Goal: Task Accomplishment & Management: Complete application form

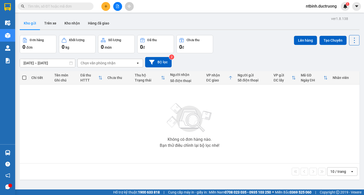
click at [107, 8] on button at bounding box center [105, 6] width 9 height 9
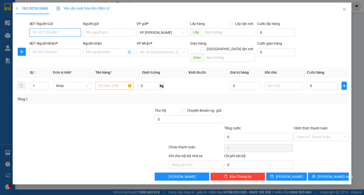
click at [66, 32] on input "SĐT Người Gửi" at bounding box center [55, 33] width 52 height 8
type input "0916220135"
click at [60, 55] on input "SĐT Người Nhận *" at bounding box center [55, 52] width 52 height 8
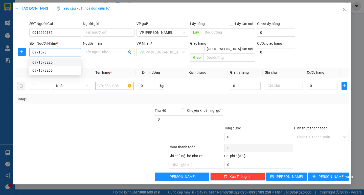
click at [60, 60] on div "0971578225" at bounding box center [54, 63] width 45 height 6
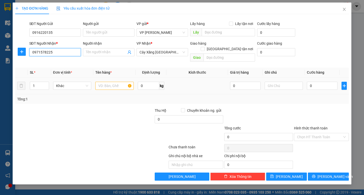
type input "0971578225"
click at [111, 82] on input "text" at bounding box center [114, 86] width 38 height 8
type input "2 t son"
click at [319, 83] on input "0" at bounding box center [322, 86] width 31 height 8
click at [310, 82] on input "0" at bounding box center [322, 86] width 31 height 8
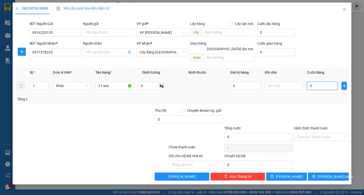
type input "20"
type input "20.000"
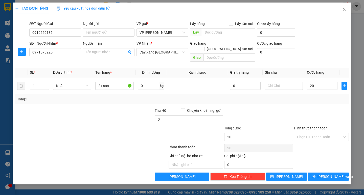
type input "20.000"
click at [305, 98] on div "Tổng: 1" at bounding box center [181, 99] width 333 height 10
click at [317, 82] on input "20.000" at bounding box center [322, 86] width 31 height 8
type input "0"
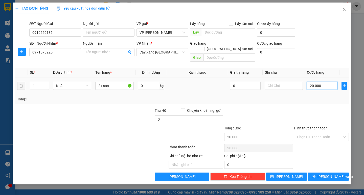
type input "0"
click at [309, 82] on input "0" at bounding box center [322, 86] width 31 height 8
type input "60"
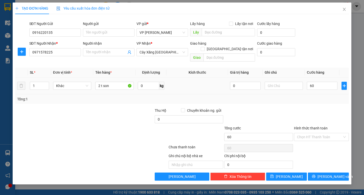
type input "60.000"
click at [314, 96] on div "Tổng: 1" at bounding box center [181, 99] width 329 height 6
click at [333, 174] on span "[PERSON_NAME] và In" at bounding box center [334, 177] width 35 height 6
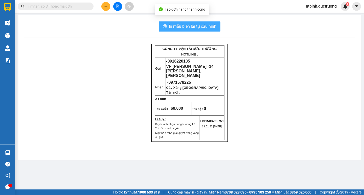
click at [202, 28] on span "In mẫu biên lai tự cấu hình" at bounding box center [192, 26] width 47 height 6
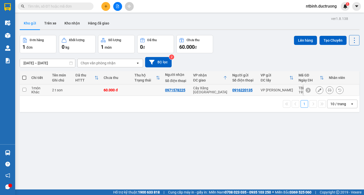
click at [149, 86] on td at bounding box center [147, 90] width 31 height 11
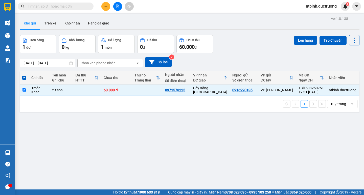
click at [150, 87] on td at bounding box center [147, 90] width 31 height 11
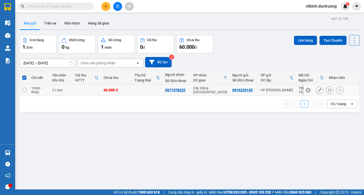
checkbox input "false"
click at [328, 89] on icon at bounding box center [330, 90] width 4 height 4
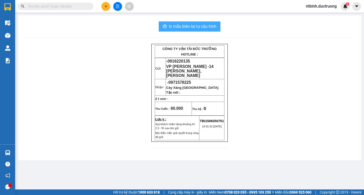
click at [185, 22] on button "In mẫu biên lai tự cấu hình" at bounding box center [190, 26] width 62 height 10
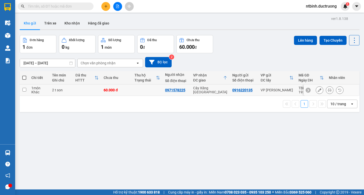
click at [139, 89] on td at bounding box center [147, 90] width 31 height 11
checkbox input "true"
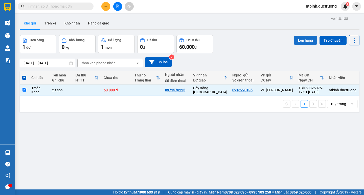
click at [298, 42] on button "Lên hàng" at bounding box center [305, 40] width 23 height 9
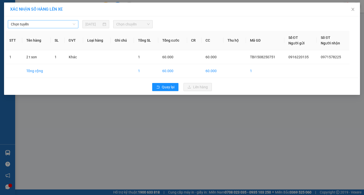
click at [63, 26] on span "Chọn tuyến" at bounding box center [43, 24] width 64 height 8
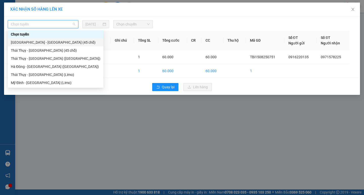
click at [50, 42] on div "[GEOGRAPHIC_DATA] - [GEOGRAPHIC_DATA] (45 chỗ)" at bounding box center [55, 43] width 89 height 6
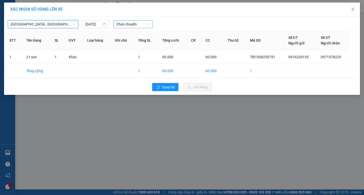
click at [124, 26] on span "Chọn chuyến" at bounding box center [132, 24] width 33 height 8
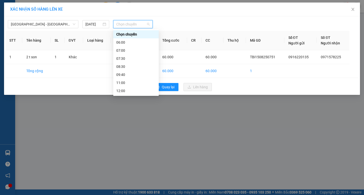
scroll to position [73, 0]
click at [135, 77] on div "18:30" at bounding box center [135, 75] width 39 height 6
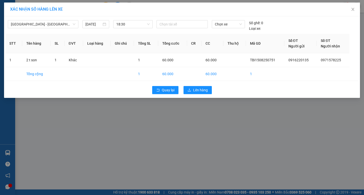
click at [135, 80] on td "1" at bounding box center [146, 74] width 24 height 14
click at [132, 24] on span "18:30" at bounding box center [132, 24] width 33 height 8
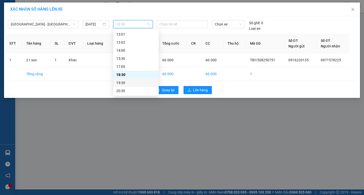
click at [136, 86] on div "19:30" at bounding box center [135, 83] width 45 height 8
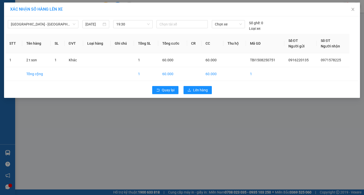
click at [182, 88] on div "Quay lại Lên hàng" at bounding box center [181, 90] width 353 height 13
click at [186, 88] on button "Lên hàng" at bounding box center [197, 90] width 28 height 8
